Goal: Information Seeking & Learning: Learn about a topic

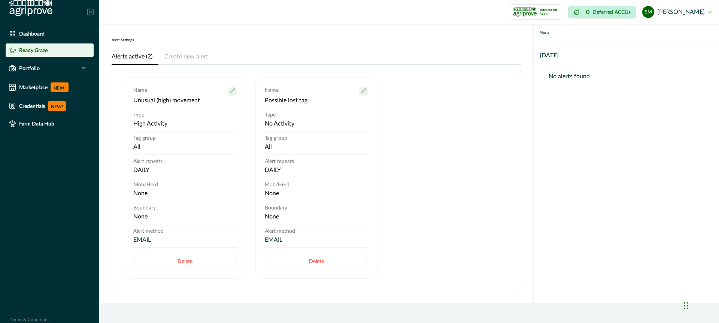
click at [30, 48] on p "Ready Graze" at bounding box center [33, 50] width 28 height 6
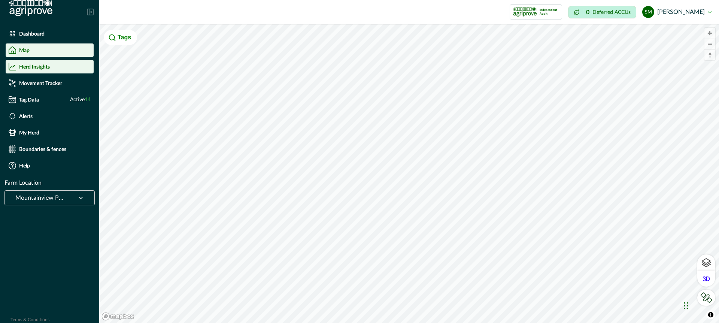
click at [43, 68] on p "Herd Insights" at bounding box center [34, 67] width 31 height 6
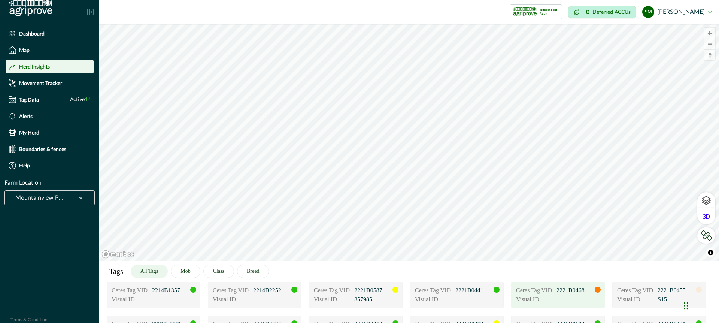
click at [524, 297] on p "Visual ID" at bounding box center [534, 299] width 37 height 9
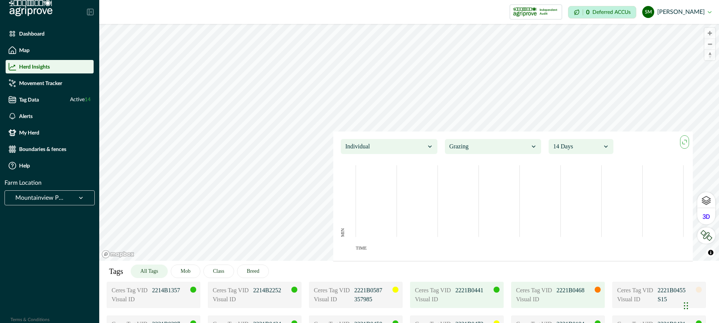
click at [451, 298] on p "Visual ID" at bounding box center [433, 299] width 37 height 9
click at [533, 148] on icon at bounding box center [533, 146] width 7 height 7
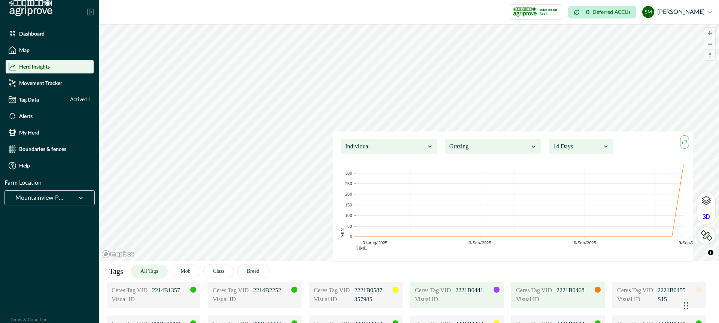
click at [428, 146] on icon at bounding box center [429, 146] width 7 height 7
click at [572, 145] on div at bounding box center [577, 146] width 48 height 10
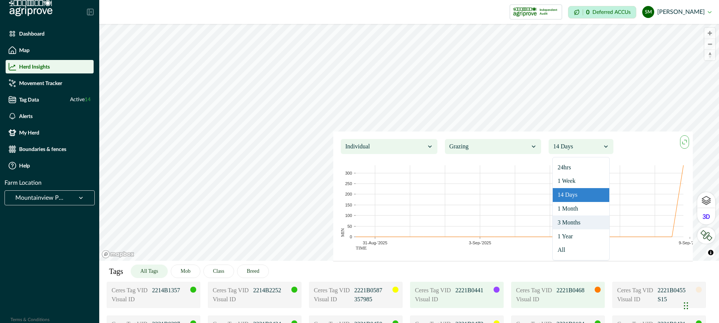
click at [570, 224] on div "3 Months" at bounding box center [581, 222] width 57 height 14
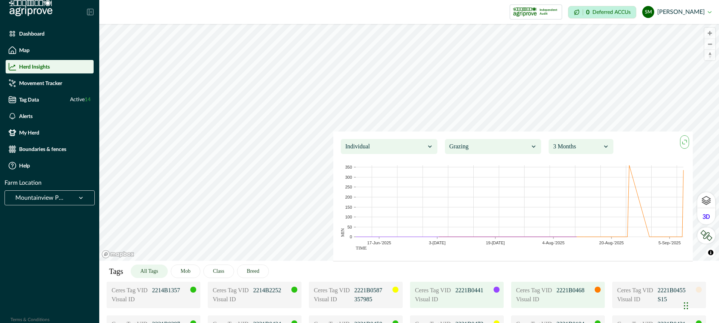
click at [479, 145] on div at bounding box center [489, 146] width 80 height 10
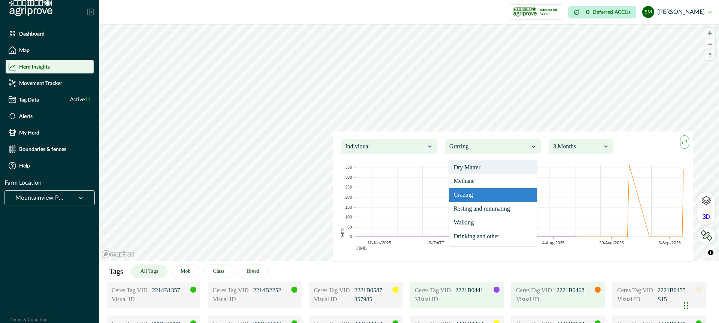
click at [477, 165] on div "Dry Matter" at bounding box center [493, 167] width 88 height 14
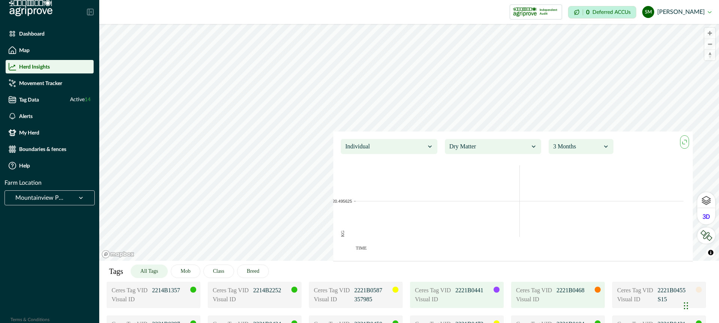
click at [480, 145] on div at bounding box center [489, 146] width 80 height 10
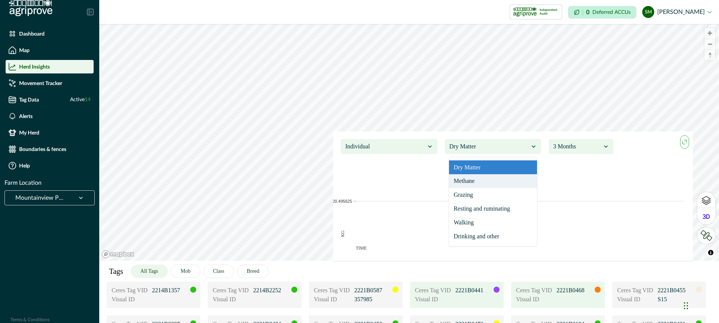
click at [477, 180] on div "Methane" at bounding box center [493, 181] width 88 height 14
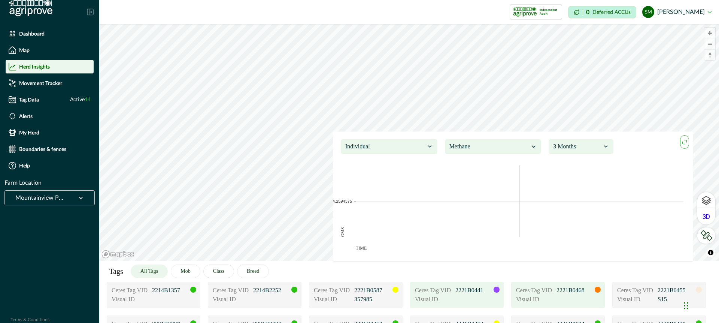
click at [477, 147] on div at bounding box center [489, 146] width 80 height 10
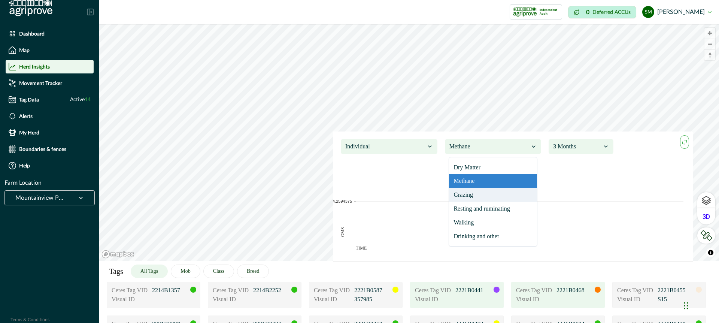
click at [472, 196] on div "Grazing" at bounding box center [493, 195] width 88 height 14
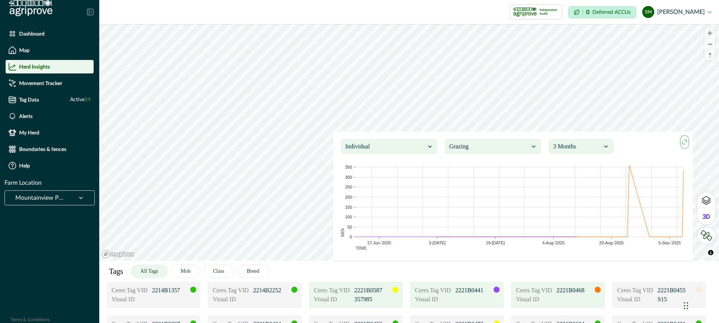
click at [382, 296] on p "357985" at bounding box center [372, 299] width 37 height 9
click at [281, 300] on div "Visual ID" at bounding box center [255, 299] width 84 height 9
click at [182, 300] on div "Visual ID" at bounding box center [154, 299] width 84 height 9
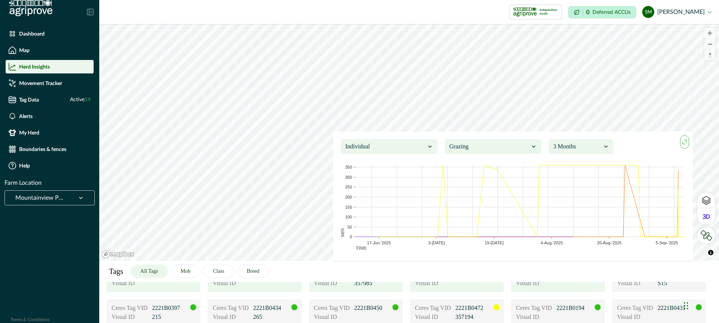
scroll to position [19, 0]
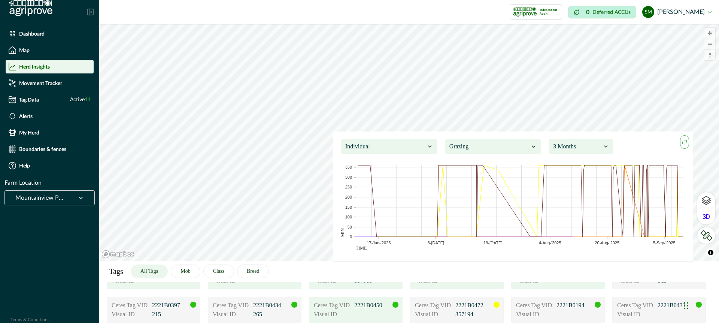
click at [362, 315] on div "Visual ID" at bounding box center [356, 314] width 84 height 9
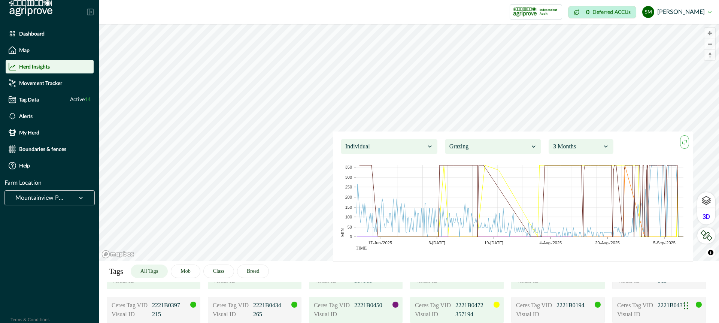
click at [495, 313] on div "Visual ID 357194" at bounding box center [457, 314] width 84 height 9
click at [422, 146] on div at bounding box center [385, 146] width 80 height 10
click at [404, 181] on div "Aggregated" at bounding box center [389, 181] width 88 height 14
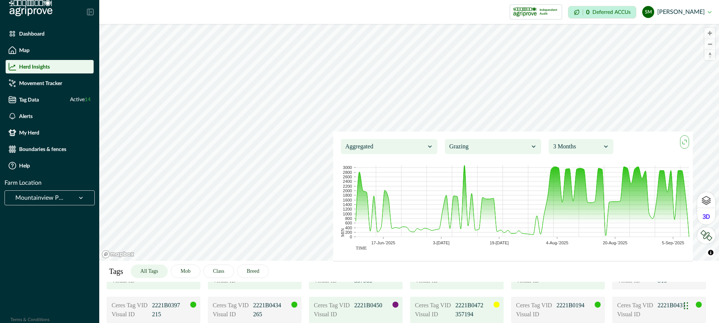
click at [418, 144] on div at bounding box center [385, 146] width 80 height 10
click at [195, 274] on button "Mob" at bounding box center [185, 270] width 29 height 13
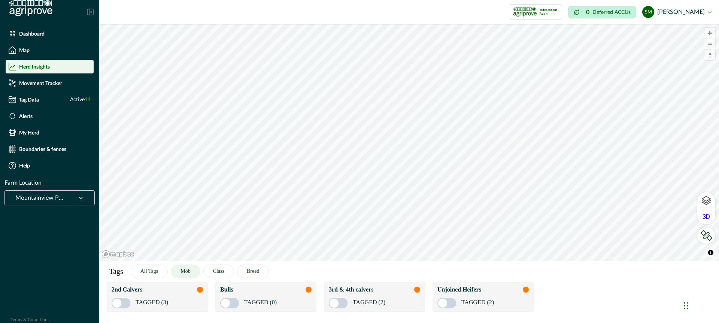
scroll to position [0, 0]
click at [395, 294] on div "TAGGED (2)" at bounding box center [374, 301] width 91 height 14
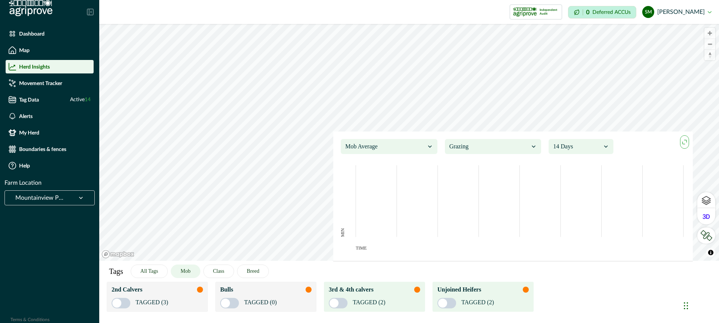
click at [496, 293] on div "Unjoined Heifers" at bounding box center [482, 289] width 91 height 9
click at [577, 143] on div at bounding box center [577, 146] width 48 height 10
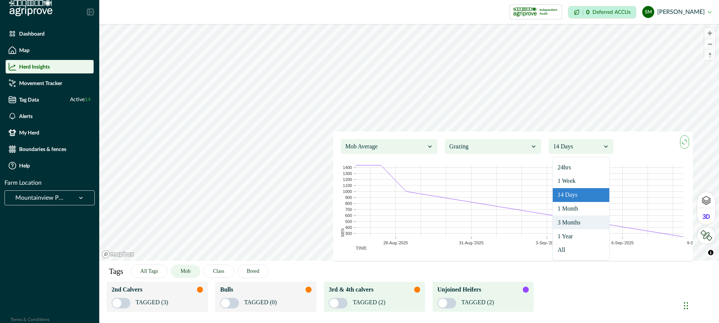
click at [569, 219] on div "3 Months" at bounding box center [581, 222] width 57 height 14
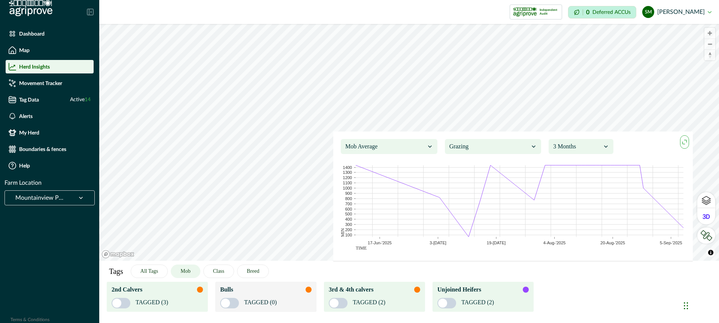
click at [180, 301] on div "TAGGED (3)" at bounding box center [157, 301] width 91 height 14
click at [499, 291] on div "Unjoined Heifers" at bounding box center [482, 289] width 91 height 9
click at [496, 289] on div "Unjoined Heifers" at bounding box center [482, 289] width 91 height 9
click at [397, 290] on div "3rd & 4th calvers" at bounding box center [374, 289] width 91 height 9
click at [504, 292] on div "Unjoined Heifers" at bounding box center [482, 289] width 91 height 9
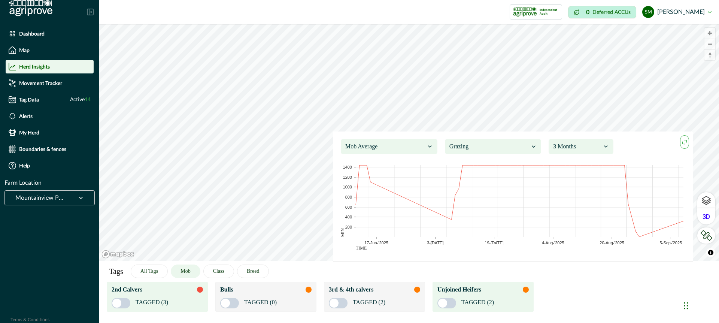
click at [504, 292] on div "Unjoined Heifers" at bounding box center [482, 289] width 91 height 9
click at [684, 141] on icon "maxmin" at bounding box center [684, 142] width 8 height 8
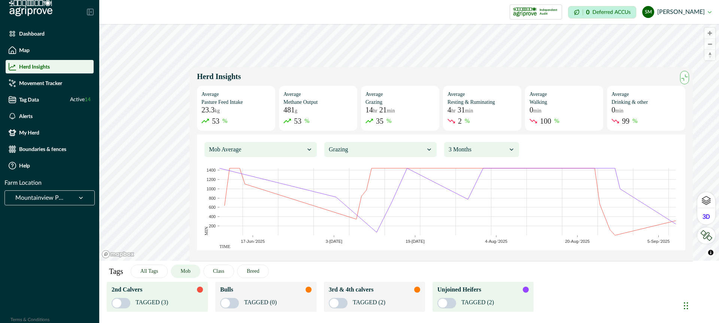
click at [429, 149] on icon at bounding box center [428, 149] width 7 height 7
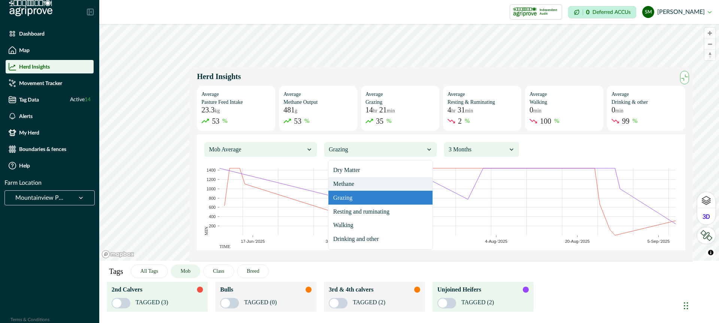
click at [407, 183] on div "Methane" at bounding box center [380, 184] width 104 height 14
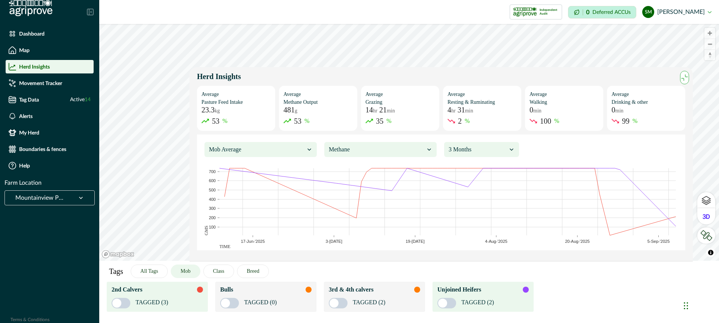
click at [71, 193] on div at bounding box center [80, 198] width 19 height 14
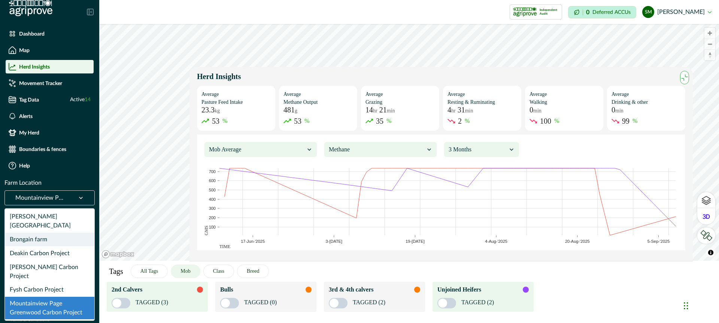
scroll to position [25, 0]
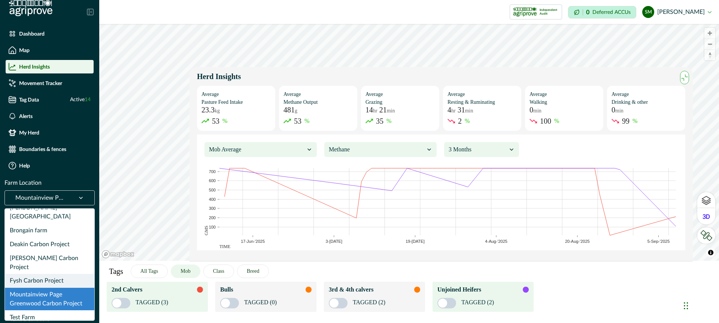
click at [46, 274] on div "Fysh Carbon Project" at bounding box center [49, 281] width 89 height 14
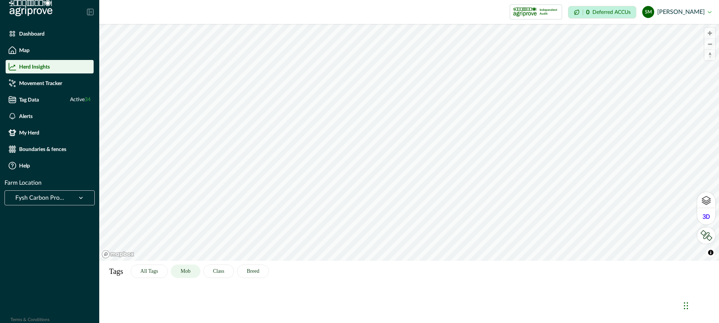
click at [77, 197] on icon at bounding box center [80, 197] width 7 height 7
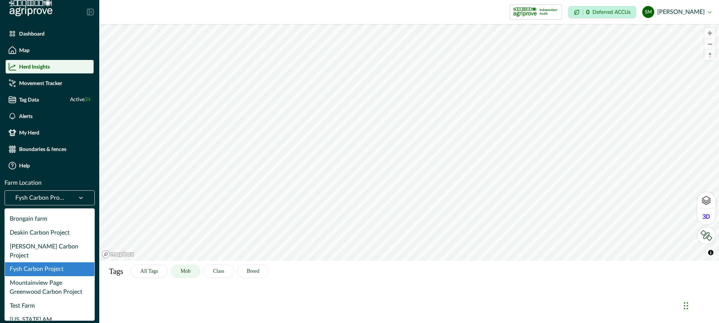
scroll to position [0, 0]
